Goal: Navigation & Orientation: Understand site structure

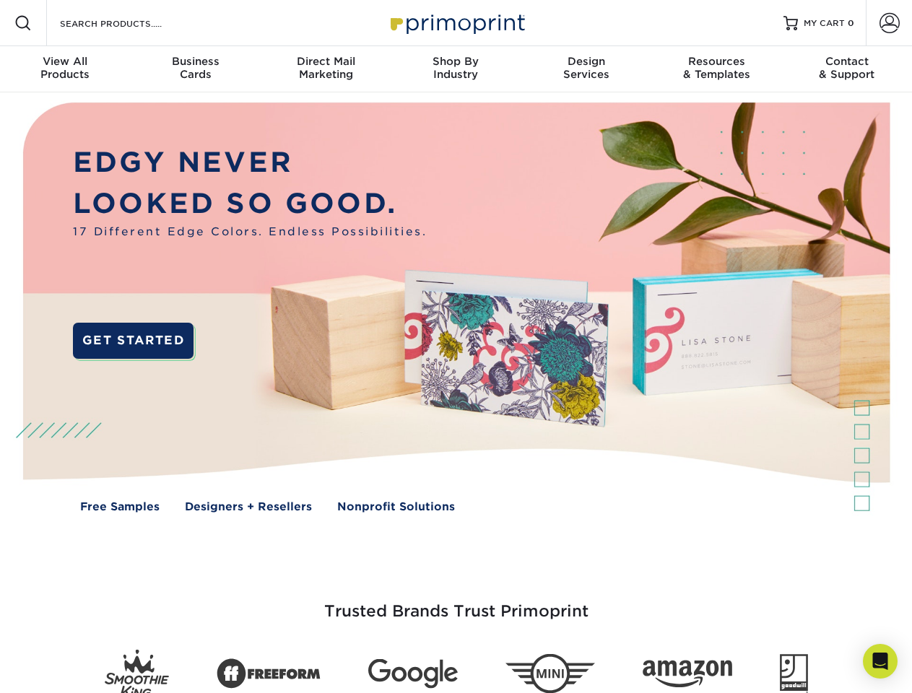
click at [456, 347] on img at bounding box center [455, 317] width 903 height 451
click at [23, 23] on span at bounding box center [22, 22] width 17 height 17
click at [889, 23] on span at bounding box center [890, 23] width 20 height 20
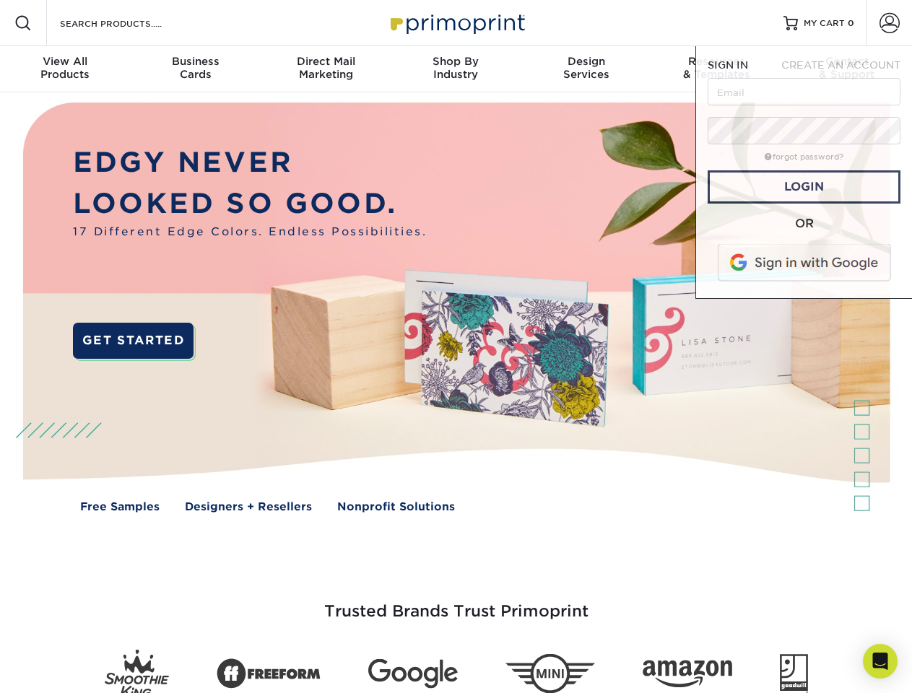
click at [65, 69] on div "View All Products" at bounding box center [65, 68] width 130 height 26
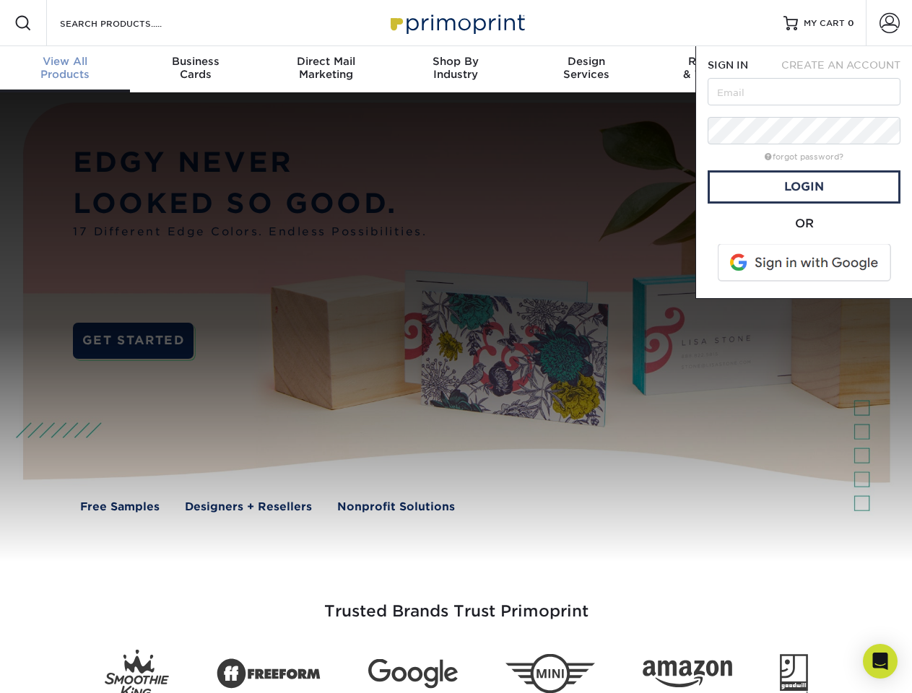
click at [195, 69] on div "Business Cards" at bounding box center [195, 68] width 130 height 26
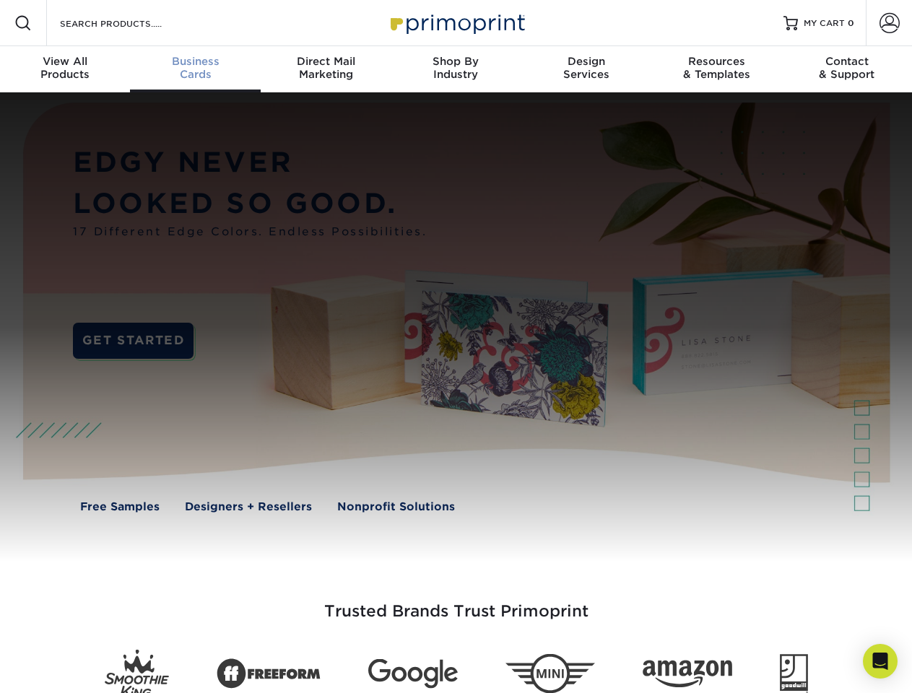
click at [326, 69] on div "Direct Mail Marketing" at bounding box center [326, 68] width 130 height 26
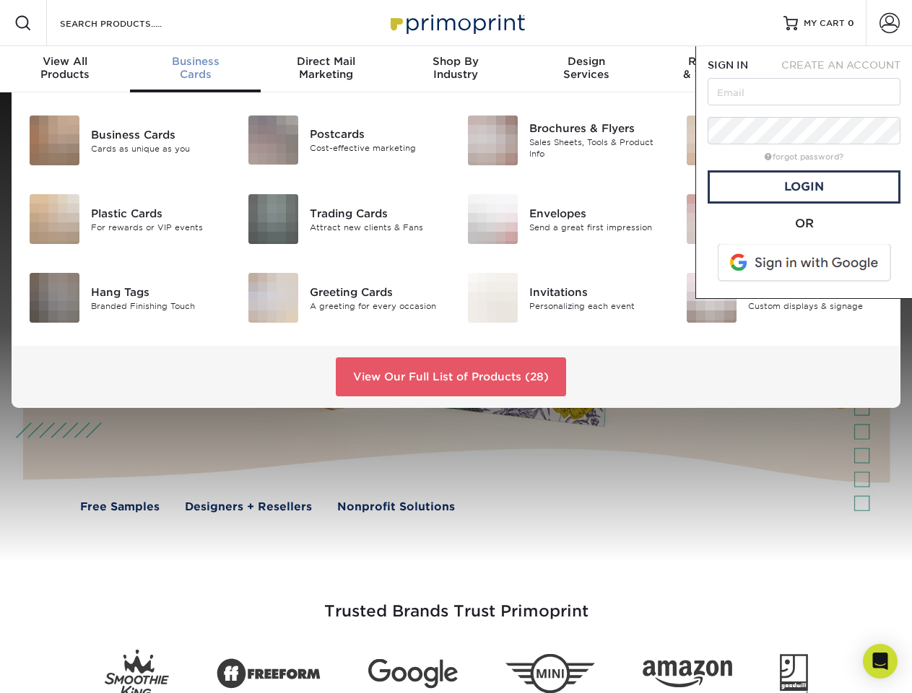
click at [456, 69] on div "Shop By Industry" at bounding box center [456, 68] width 130 height 26
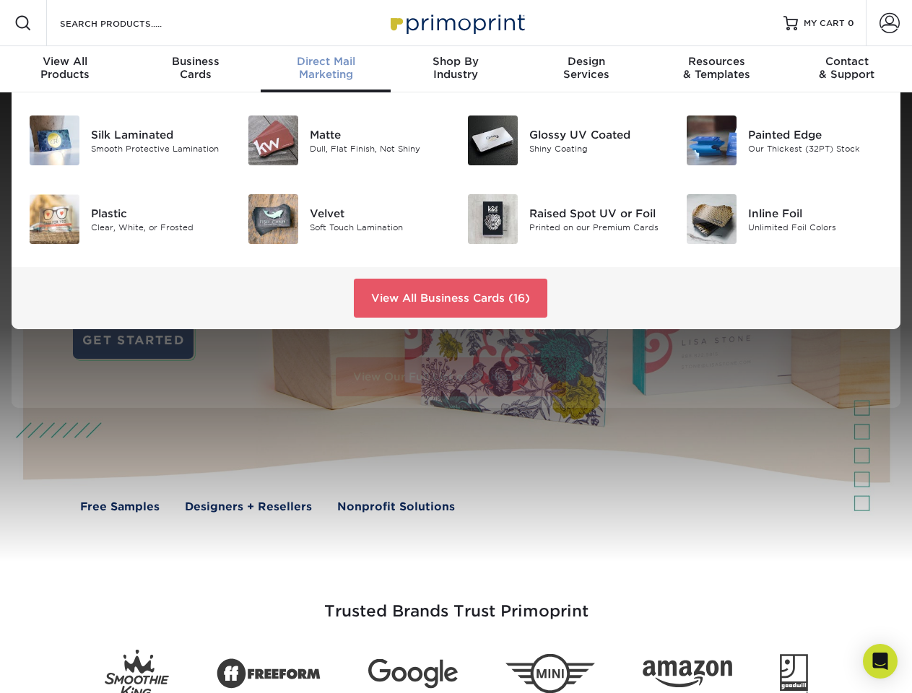
click at [586, 69] on div "Design Services" at bounding box center [586, 68] width 130 height 26
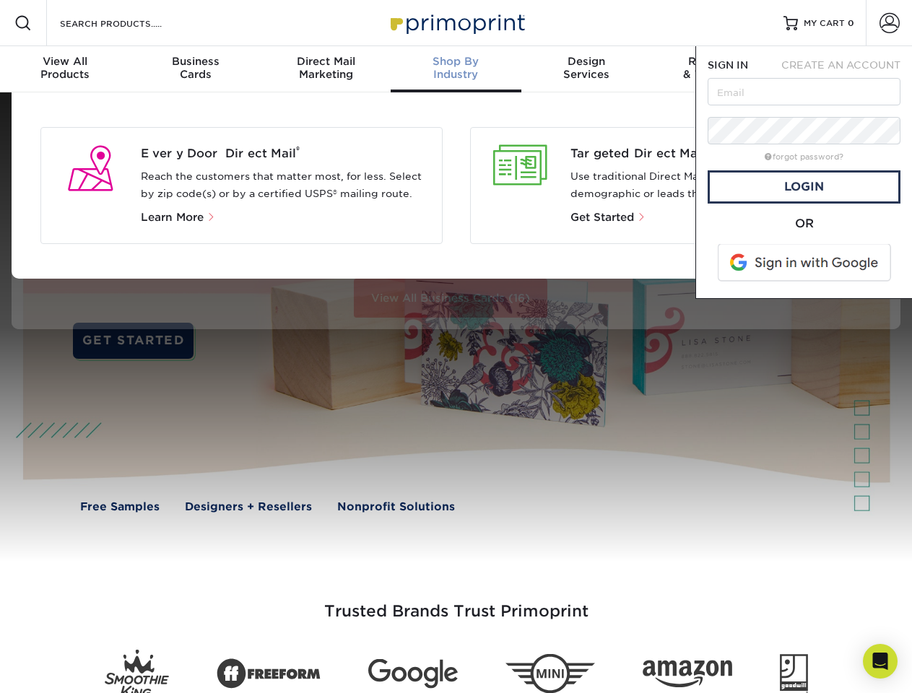
click at [716, 69] on span "SIGN IN" at bounding box center [728, 65] width 40 height 12
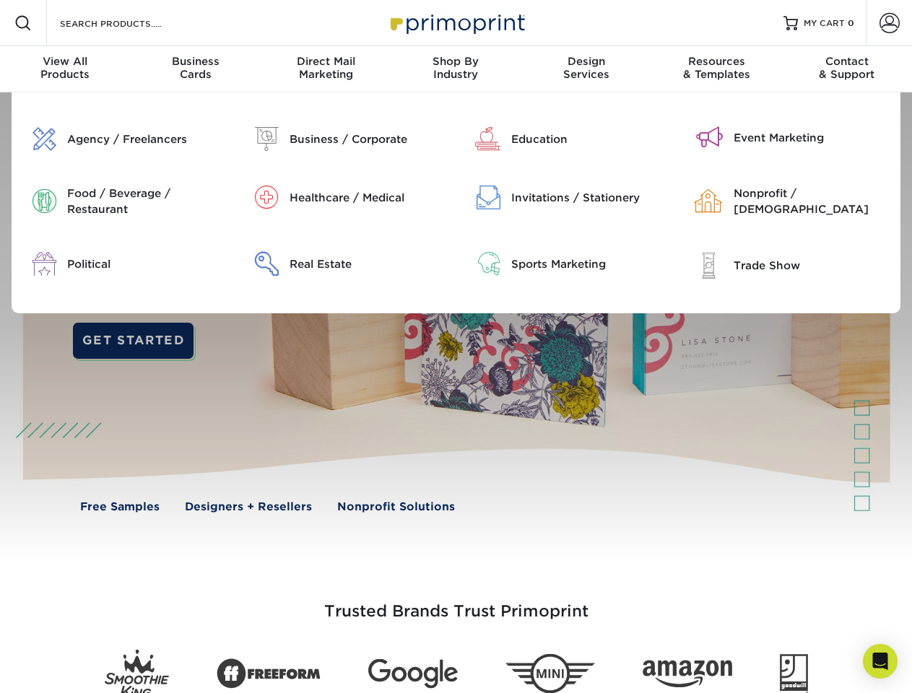
click at [847, 69] on div "Contact & Support" at bounding box center [847, 68] width 130 height 26
